Goal: Task Accomplishment & Management: Complete application form

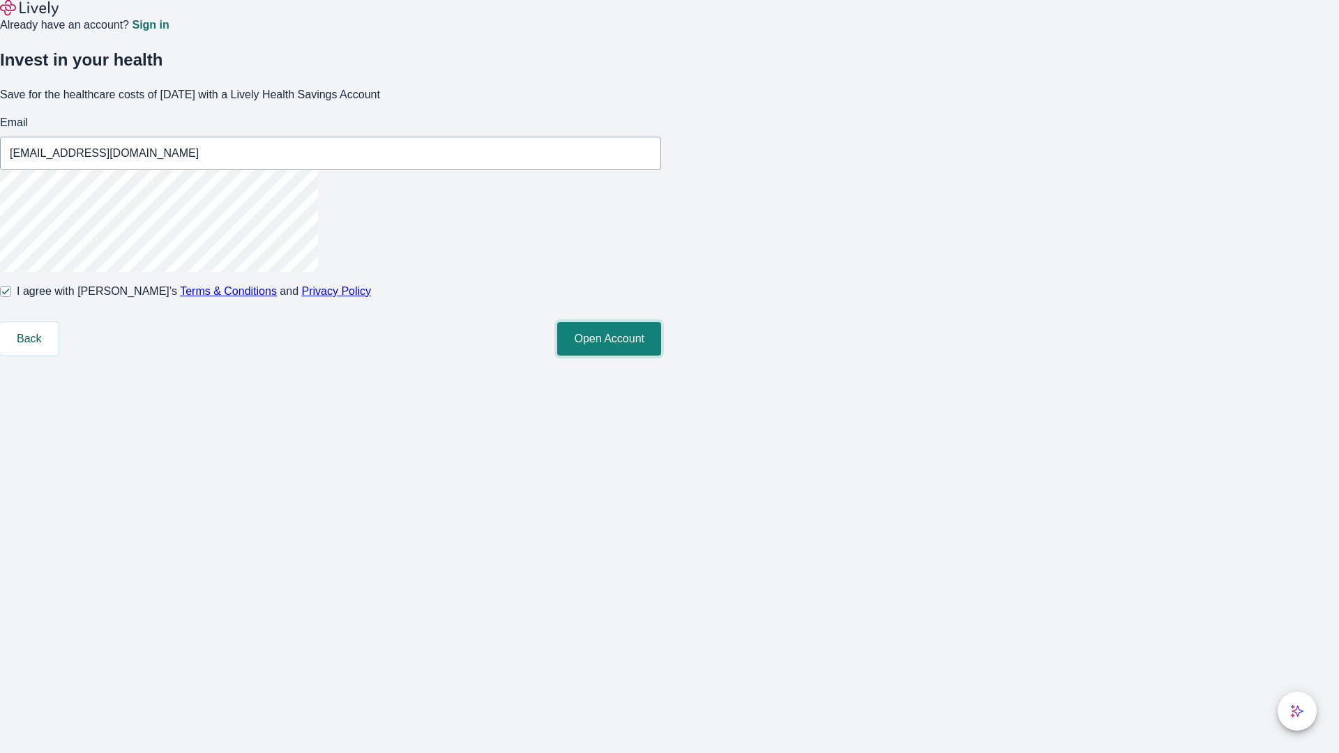
click at [661, 356] on button "Open Account" at bounding box center [609, 338] width 104 height 33
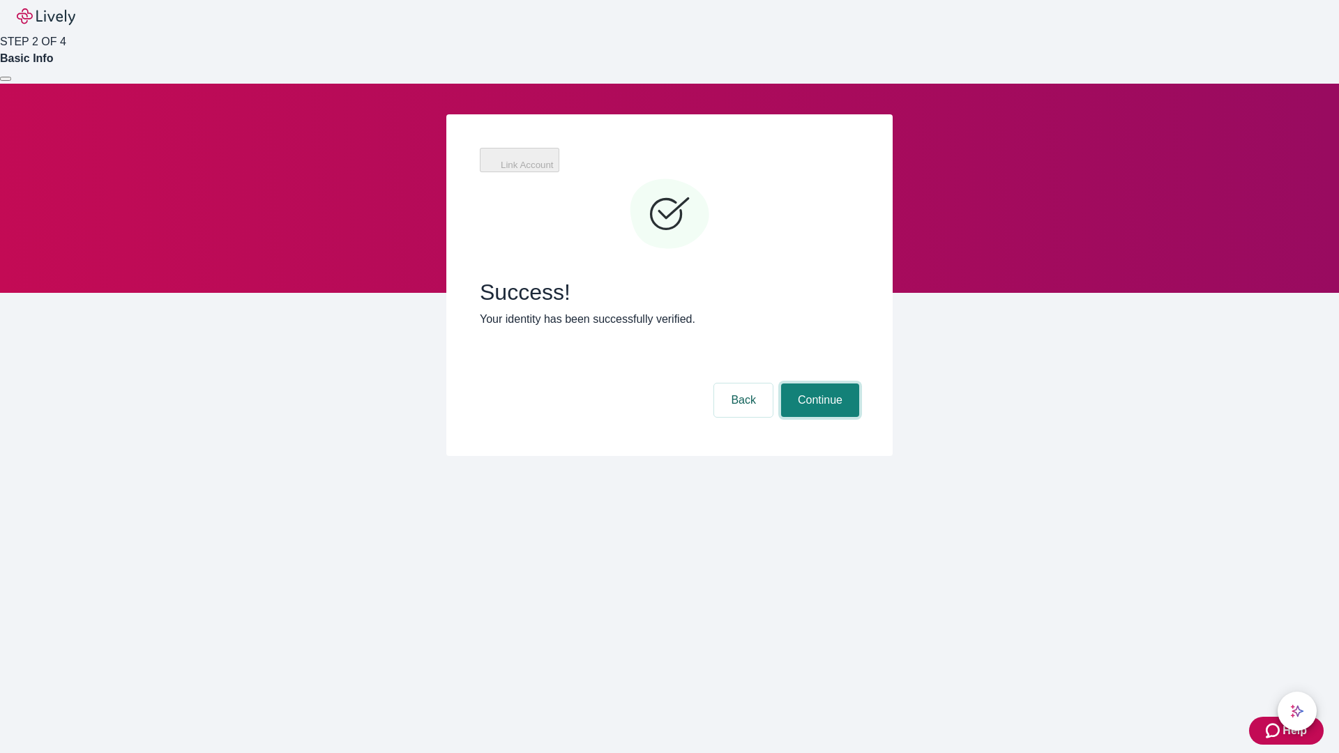
click at [818, 383] on button "Continue" at bounding box center [820, 399] width 78 height 33
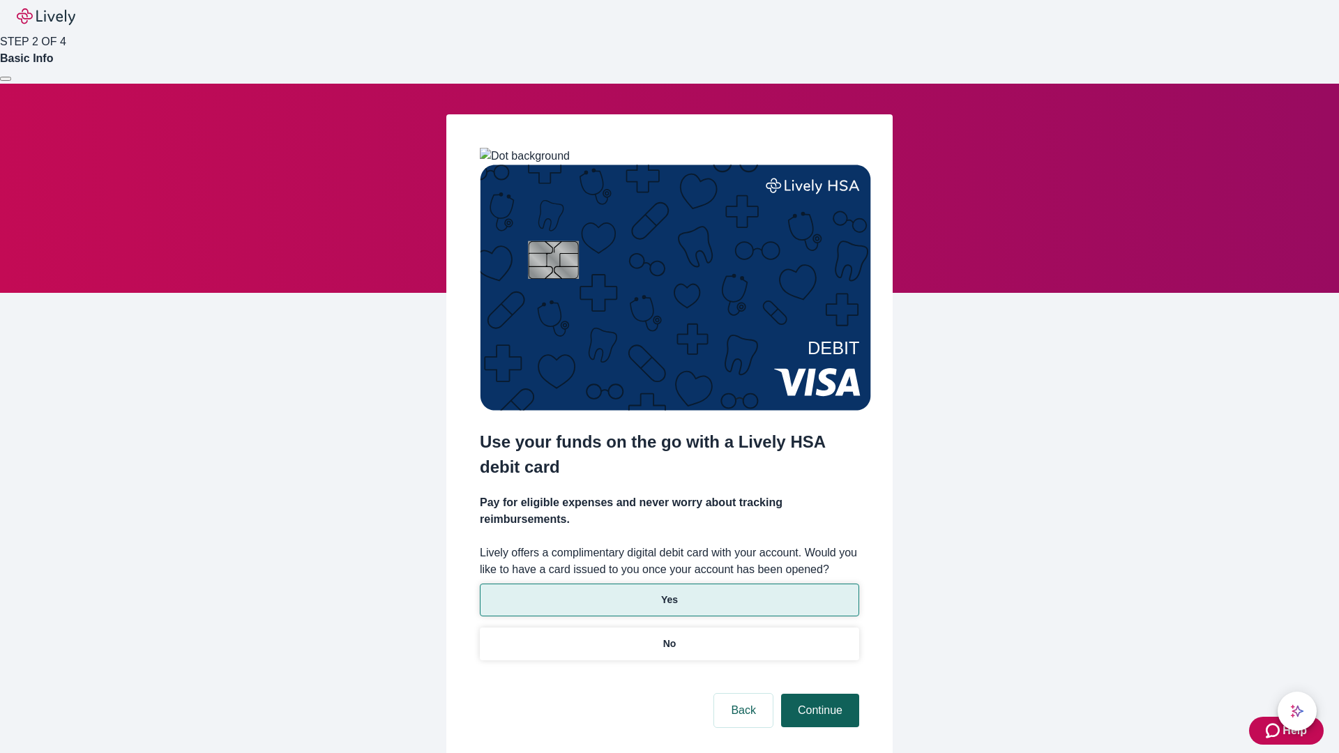
click at [669, 593] on p "Yes" at bounding box center [669, 600] width 17 height 15
click at [818, 694] on button "Continue" at bounding box center [820, 710] width 78 height 33
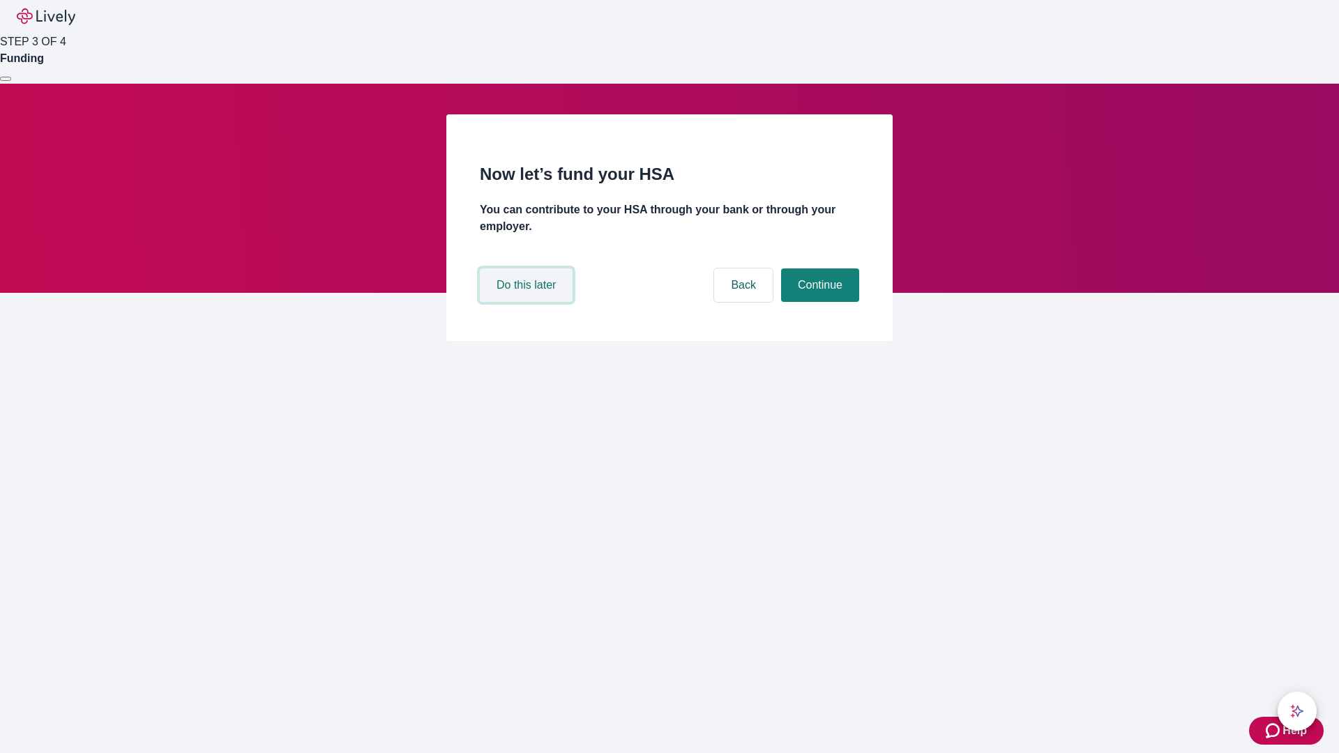
click at [528, 302] on button "Do this later" at bounding box center [526, 284] width 93 height 33
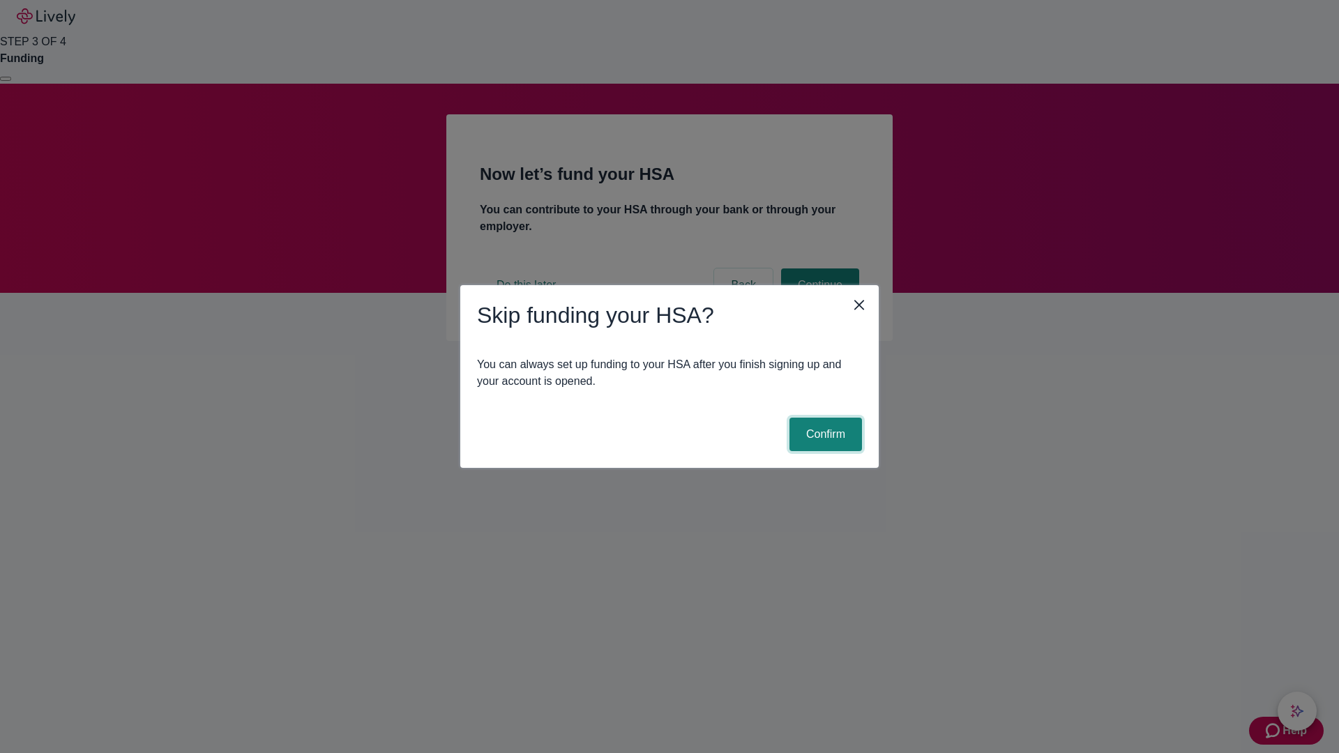
click at [823, 434] on button "Confirm" at bounding box center [825, 434] width 73 height 33
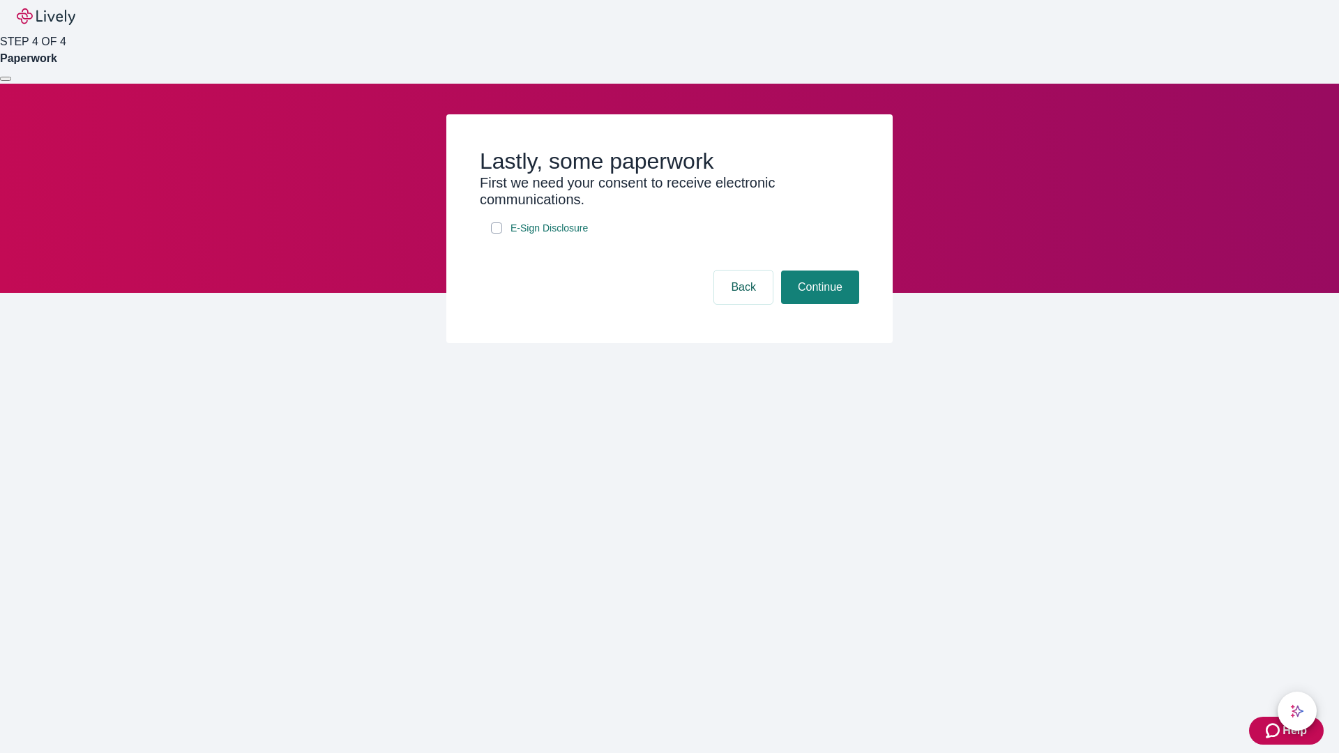
click at [496, 234] on input "E-Sign Disclosure" at bounding box center [496, 227] width 11 height 11
checkbox input "true"
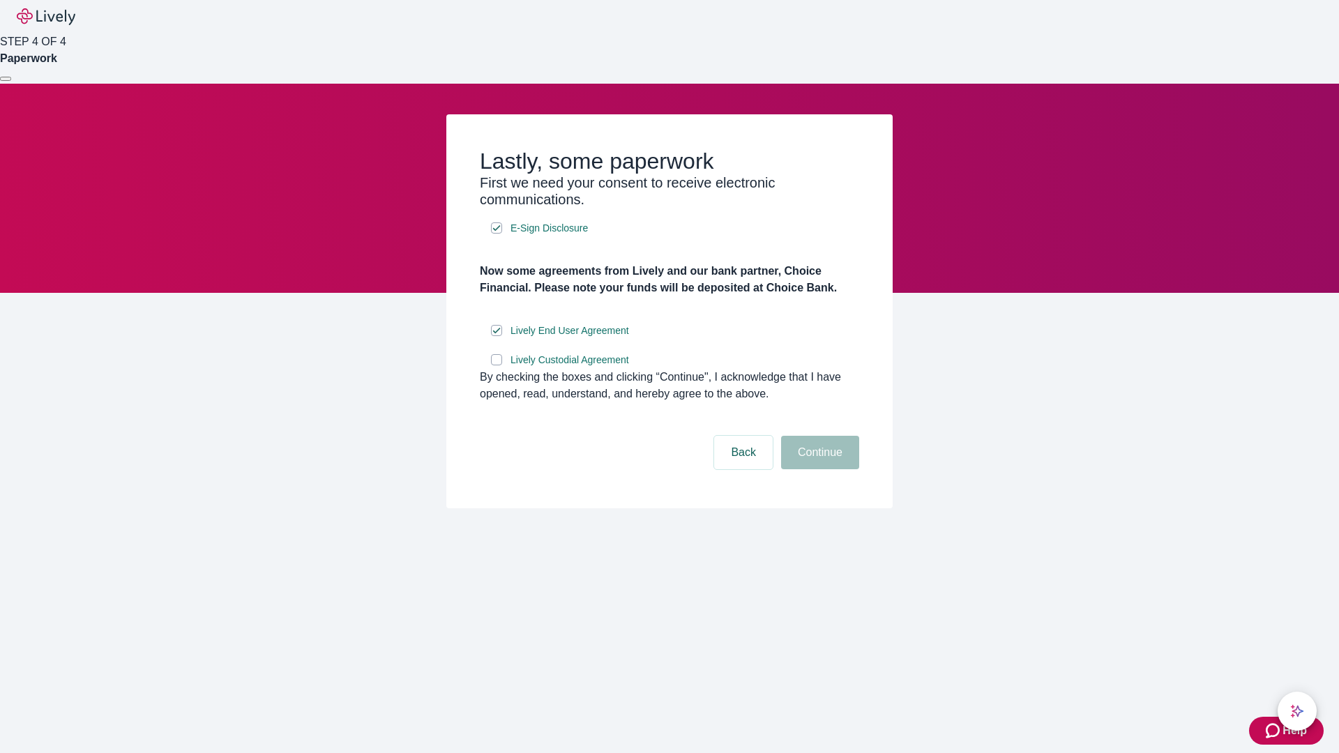
click at [496, 365] on input "Lively Custodial Agreement" at bounding box center [496, 359] width 11 height 11
checkbox input "true"
click at [818, 469] on button "Continue" at bounding box center [820, 452] width 78 height 33
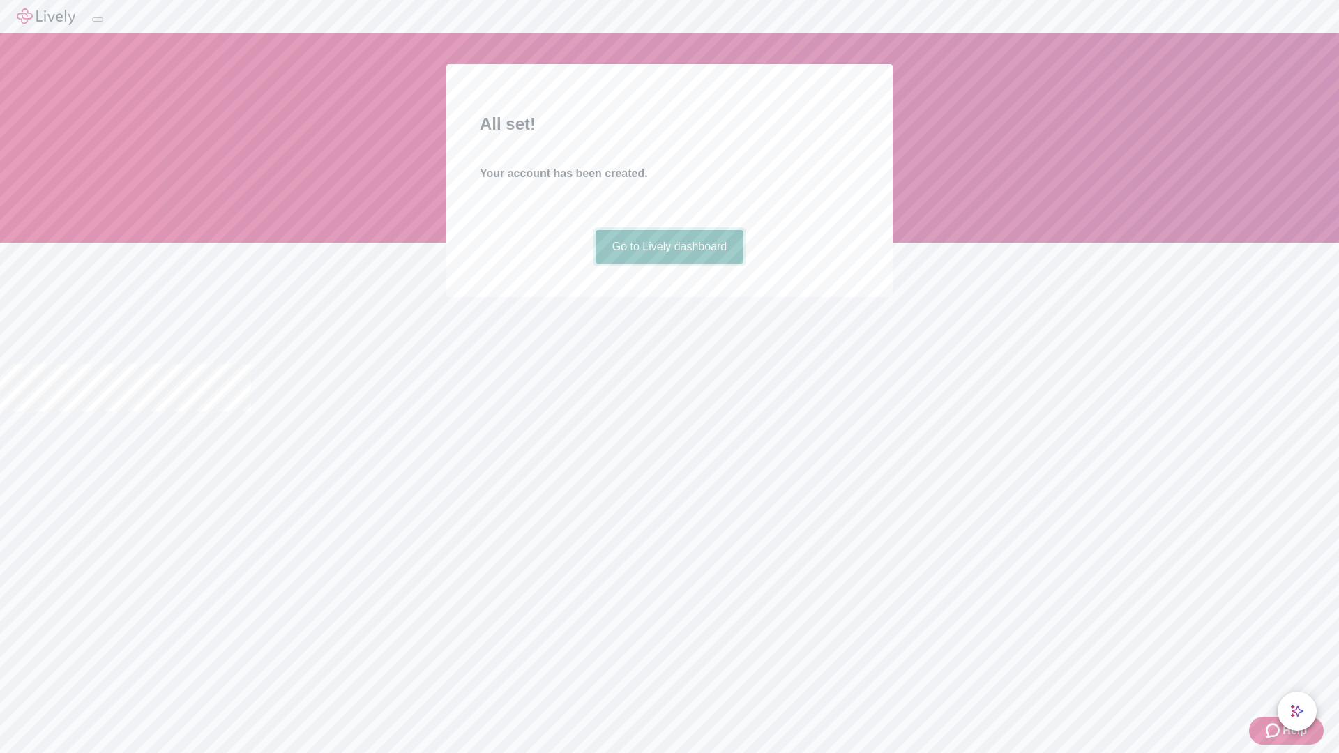
click at [669, 264] on link "Go to Lively dashboard" at bounding box center [669, 246] width 149 height 33
